Goal: Navigation & Orientation: Find specific page/section

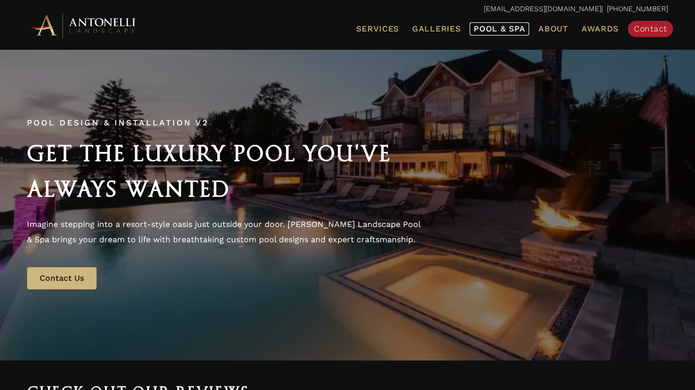
click at [513, 27] on span "Pool & Spa" at bounding box center [498, 29] width 51 height 10
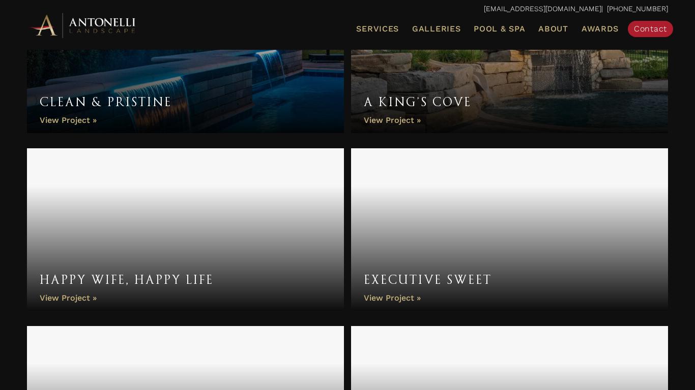
scroll to position [1346, 0]
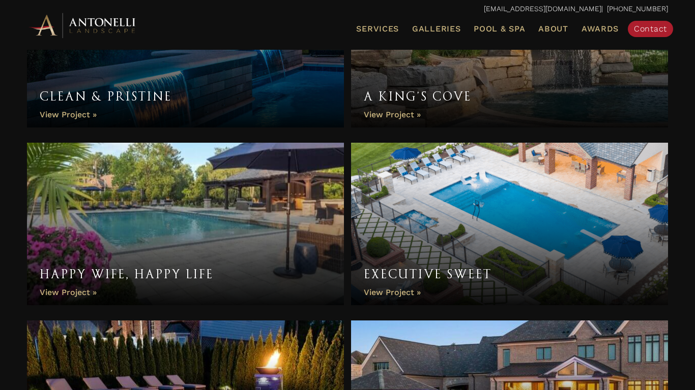
click at [398, 120] on link "A King’s Cove" at bounding box center [509, 46] width 317 height 163
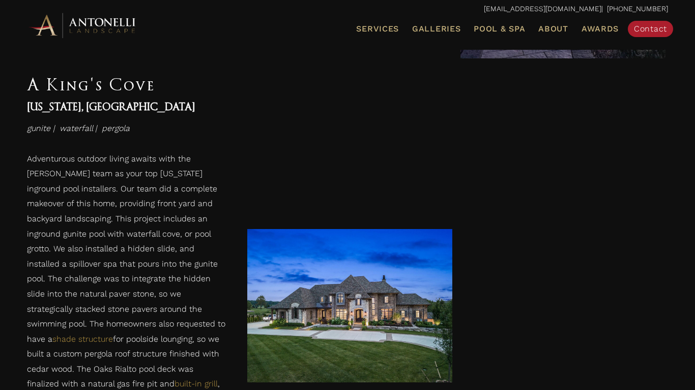
scroll to position [2802, 0]
